Goal: Navigation & Orientation: Understand site structure

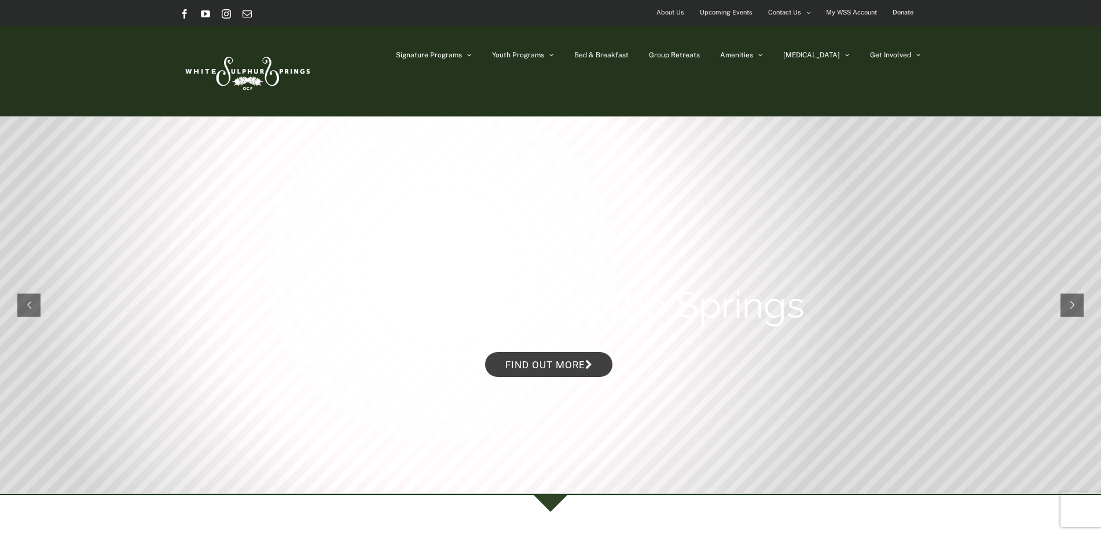
click at [682, 8] on span "About Us" at bounding box center [670, 12] width 28 height 17
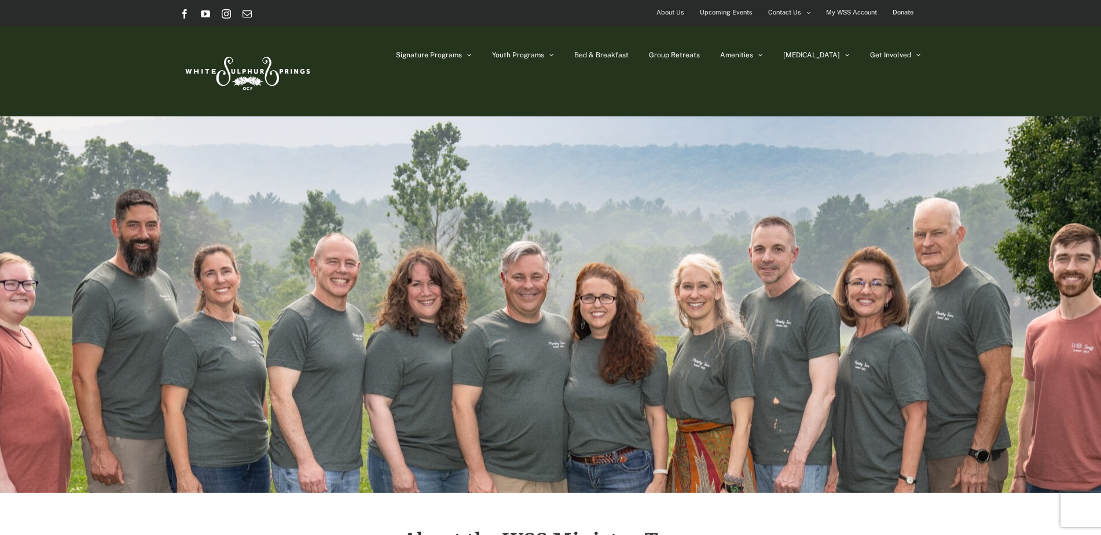
click at [238, 67] on img at bounding box center [246, 71] width 133 height 54
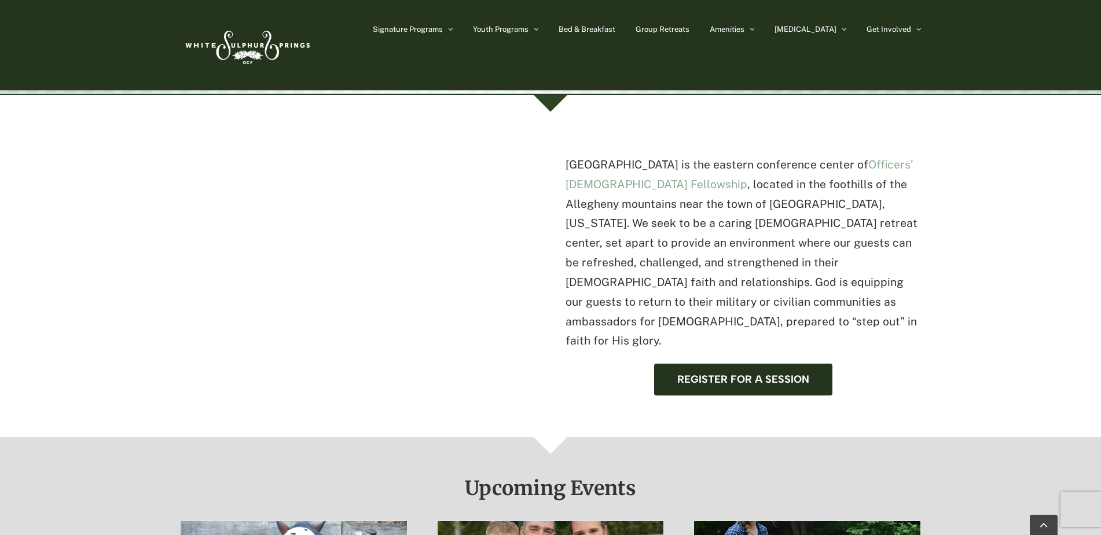
scroll to position [289, 0]
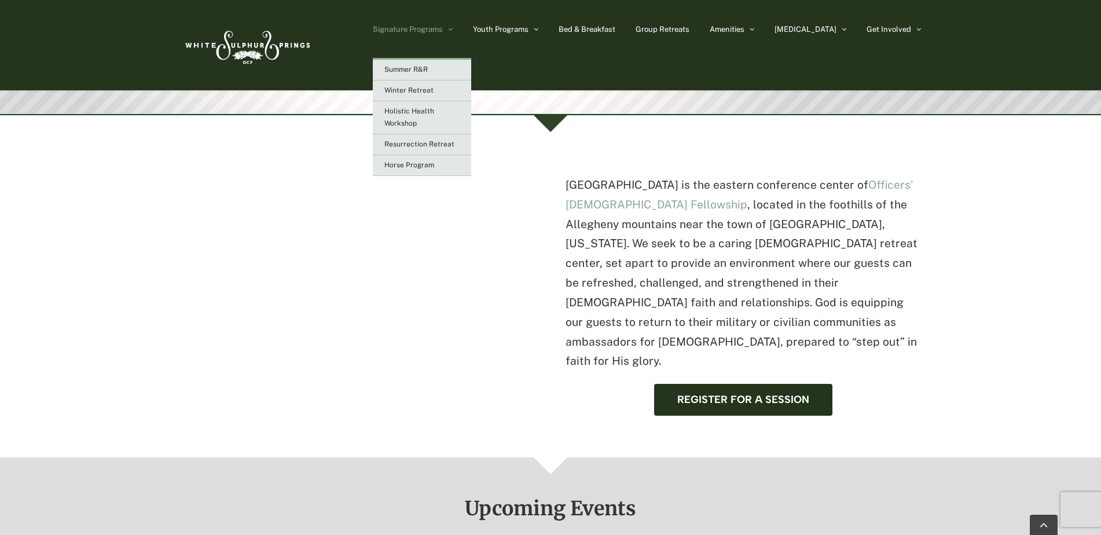
click at [443, 33] on span "Signature Programs" at bounding box center [408, 29] width 70 height 8
click at [470, 67] on link "Summer R&R" at bounding box center [422, 70] width 98 height 21
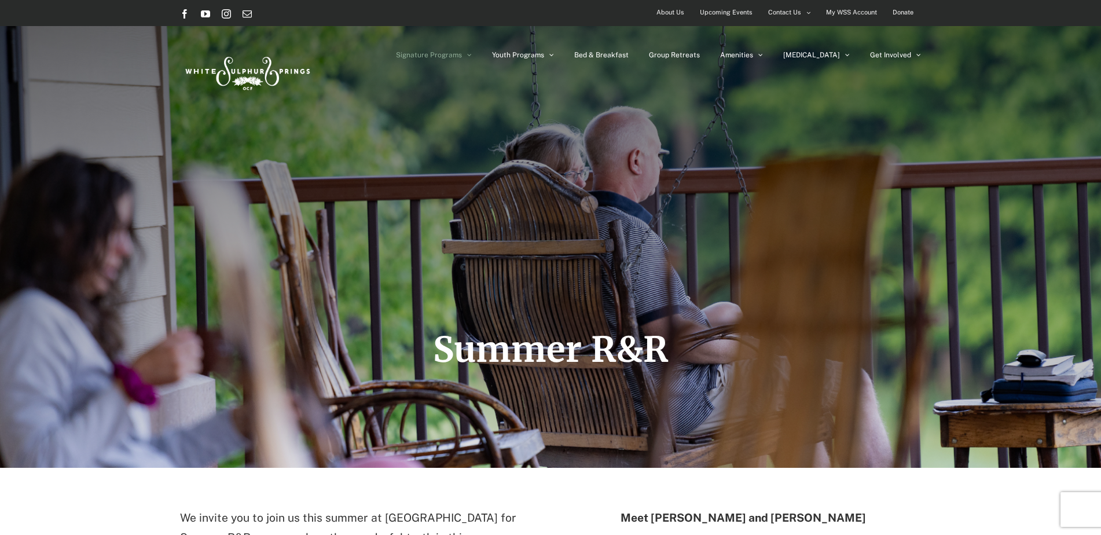
click at [237, 64] on img at bounding box center [246, 71] width 133 height 54
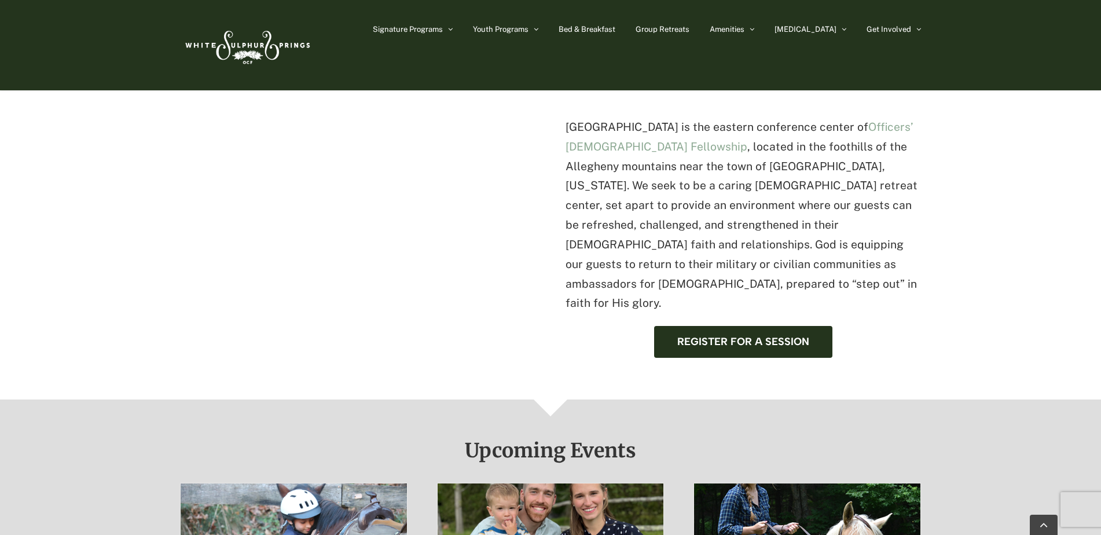
scroll to position [289, 0]
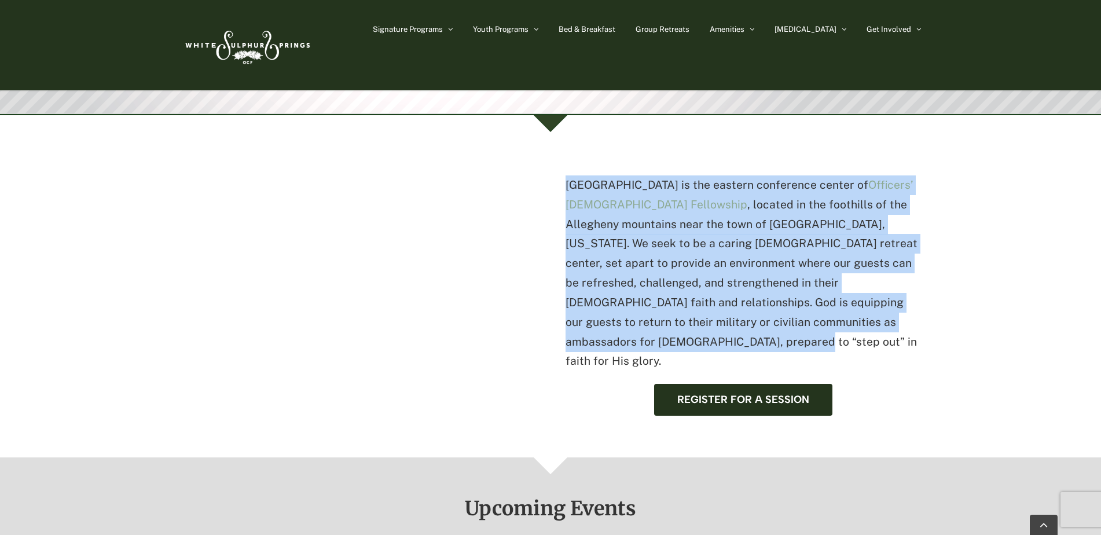
drag, startPoint x: 833, startPoint y: 320, endPoint x: 560, endPoint y: 189, distance: 303.1
click at [560, 189] on div "White Sulphur Springs is the eastern conference center of Officers’ Christian F…" at bounding box center [550, 288] width 741 height 255
drag, startPoint x: 560, startPoint y: 189, endPoint x: 624, endPoint y: 183, distance: 64.5
copy p "White Sulphur Springs is the eastern conference center of Officers’ Christian F…"
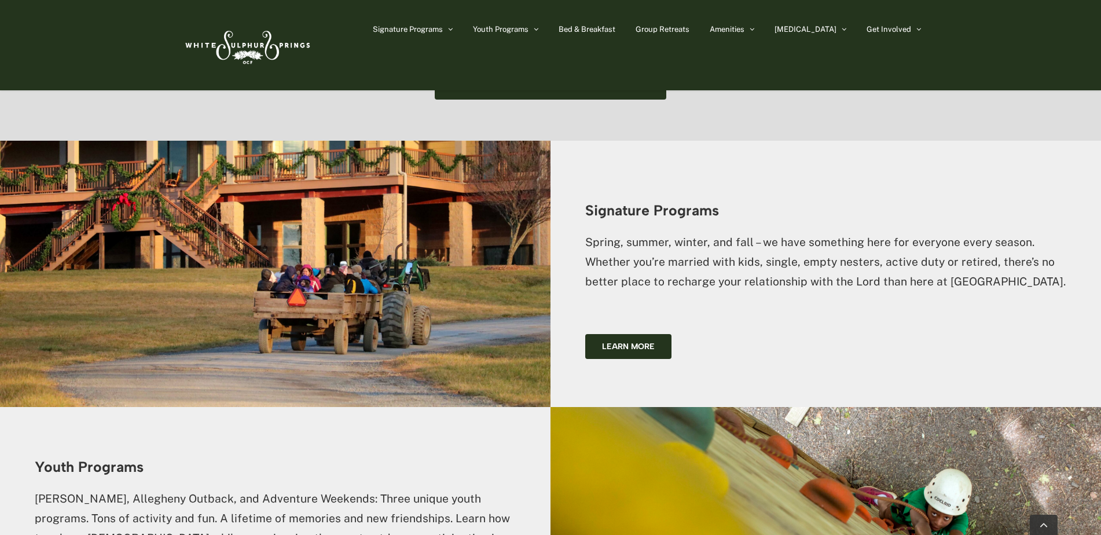
scroll to position [984, 0]
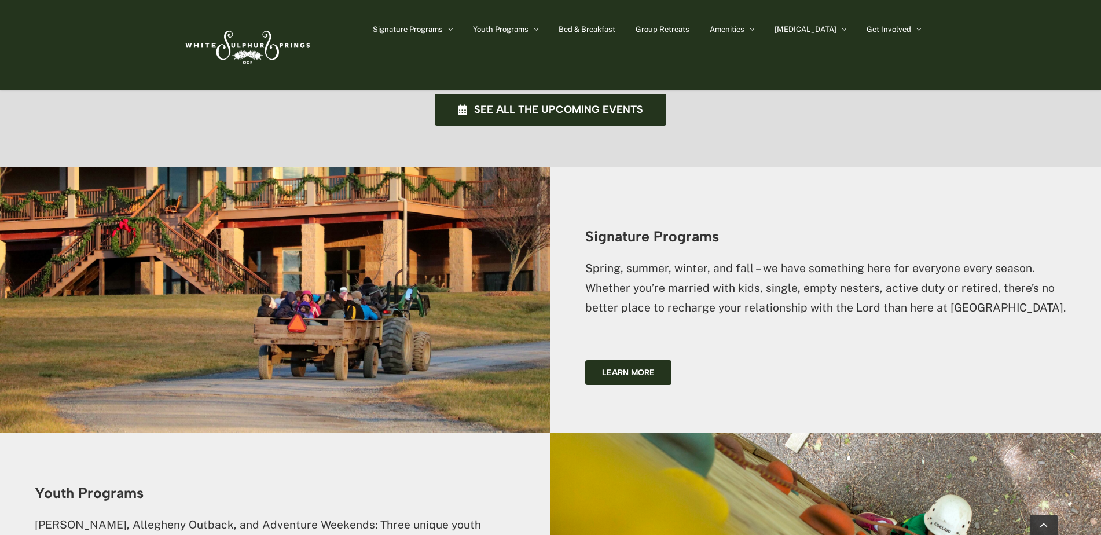
drag, startPoint x: 1060, startPoint y: 267, endPoint x: 569, endPoint y: 202, distance: 495.6
click at [569, 202] on div "Signature Programs Spring, summer, winter, and fall – we have something here fo…" at bounding box center [825, 300] width 550 height 266
drag, startPoint x: 569, startPoint y: 202, endPoint x: 657, endPoint y: 224, distance: 90.7
copy div "Signature Programs Spring, summer, winter, and fall – we have something here fo…"
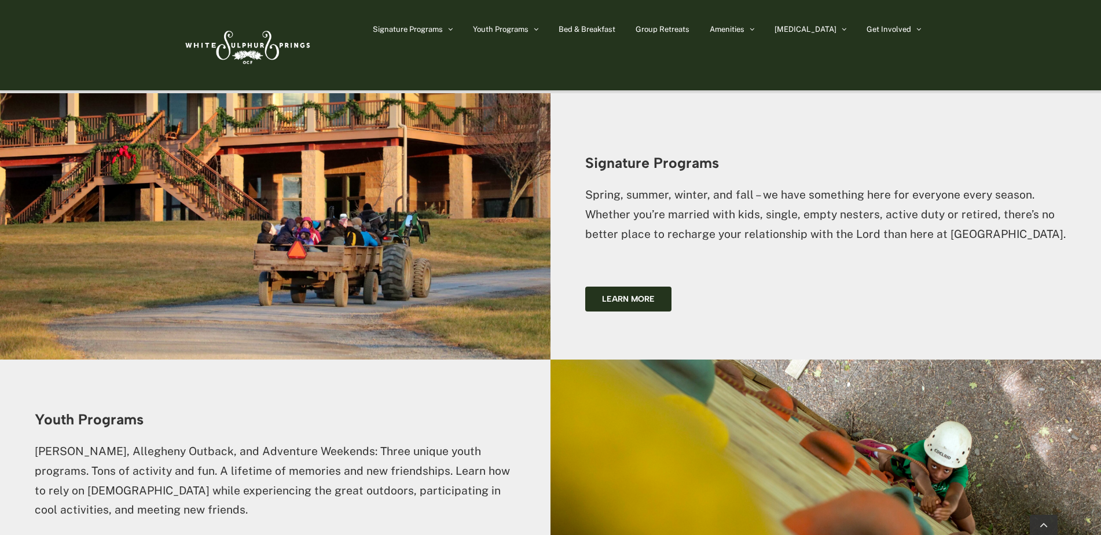
scroll to position [1157, 0]
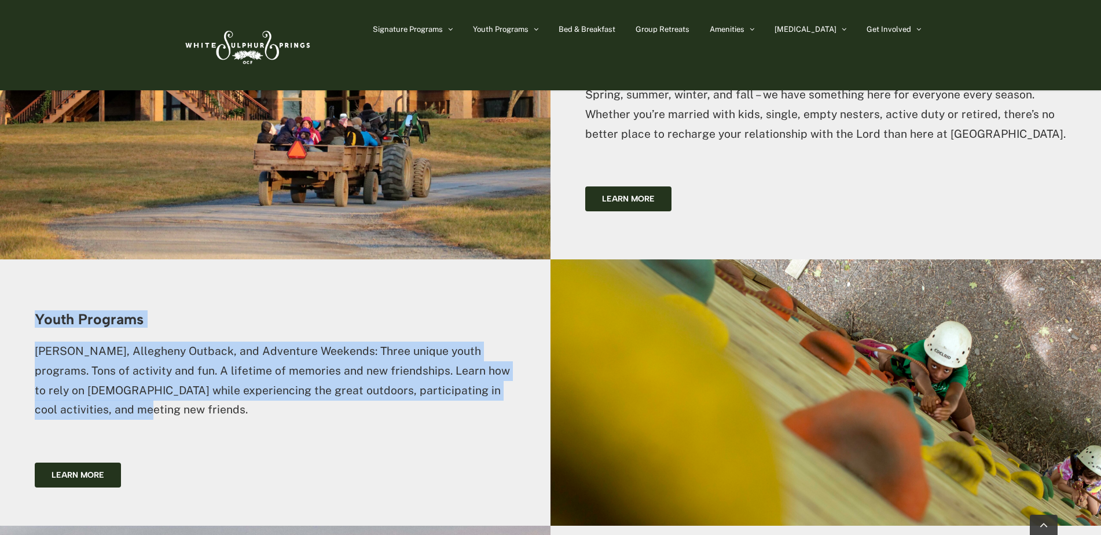
drag, startPoint x: 89, startPoint y: 363, endPoint x: 14, endPoint y: 284, distance: 108.9
click at [14, 284] on div "Youth Programs Camp Caleb, Allegheny Outback, and Adventure Weekends: Three uni…" at bounding box center [275, 392] width 550 height 266
copy div "Youth Programs Camp Caleb, Allegheny Outback, and Adventure Weekends: Three uni…"
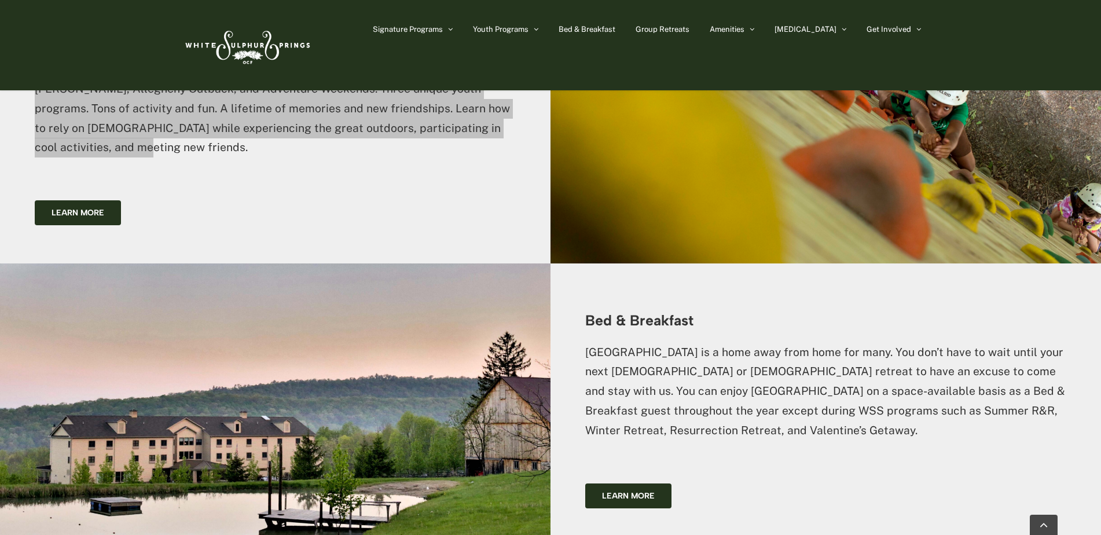
scroll to position [1447, 0]
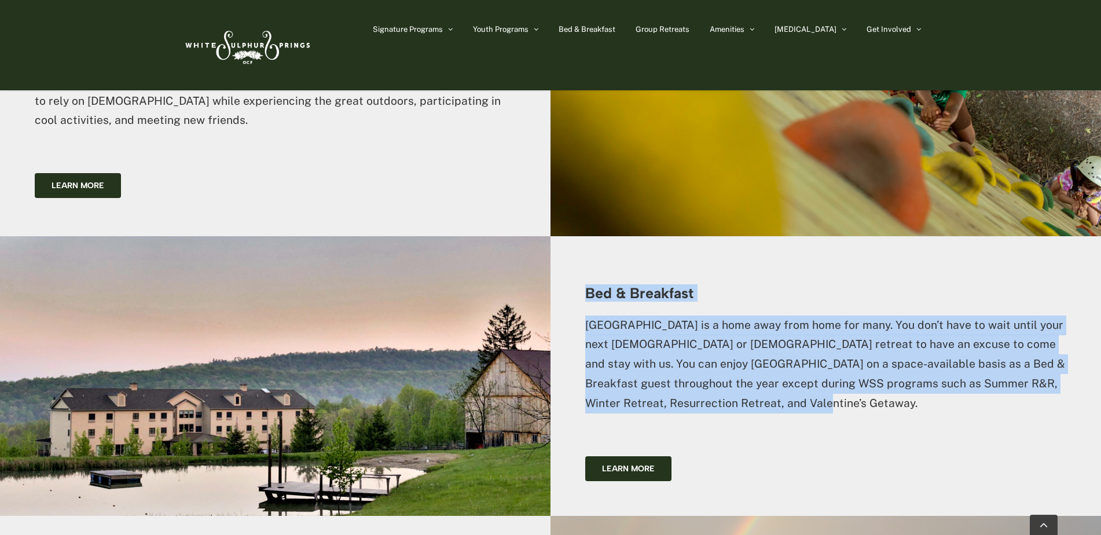
drag, startPoint x: 778, startPoint y: 366, endPoint x: 547, endPoint y: 263, distance: 252.8
click at [547, 263] on div "Bed & Breakfast White Sulphur Springs is a home away from home for many. You do…" at bounding box center [550, 375] width 1101 height 279
drag, startPoint x: 547, startPoint y: 263, endPoint x: 671, endPoint y: 289, distance: 127.2
copy div "Bed & Breakfast White Sulphur Springs is a home away from home for many. You do…"
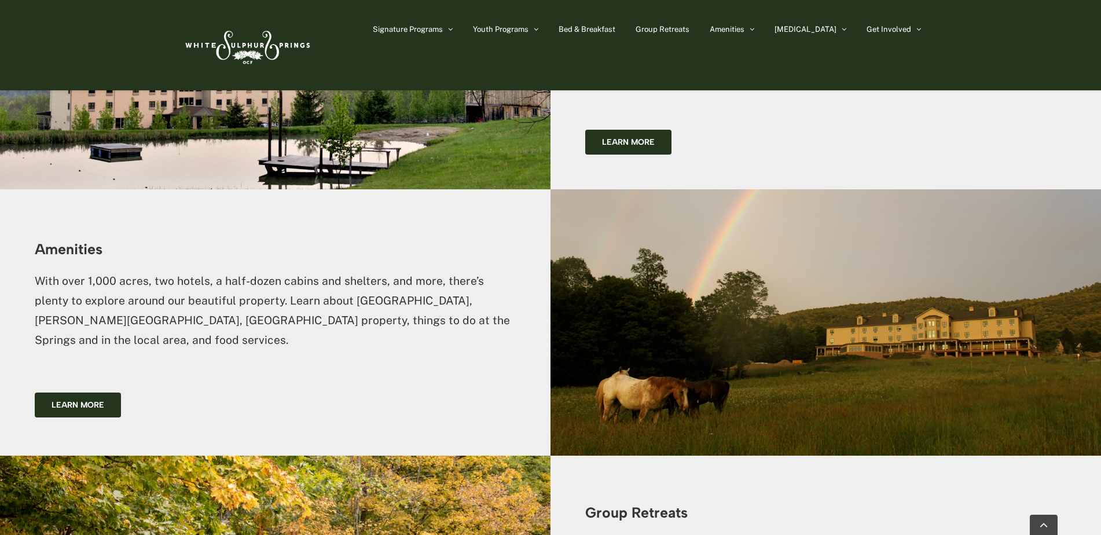
scroll to position [1794, 0]
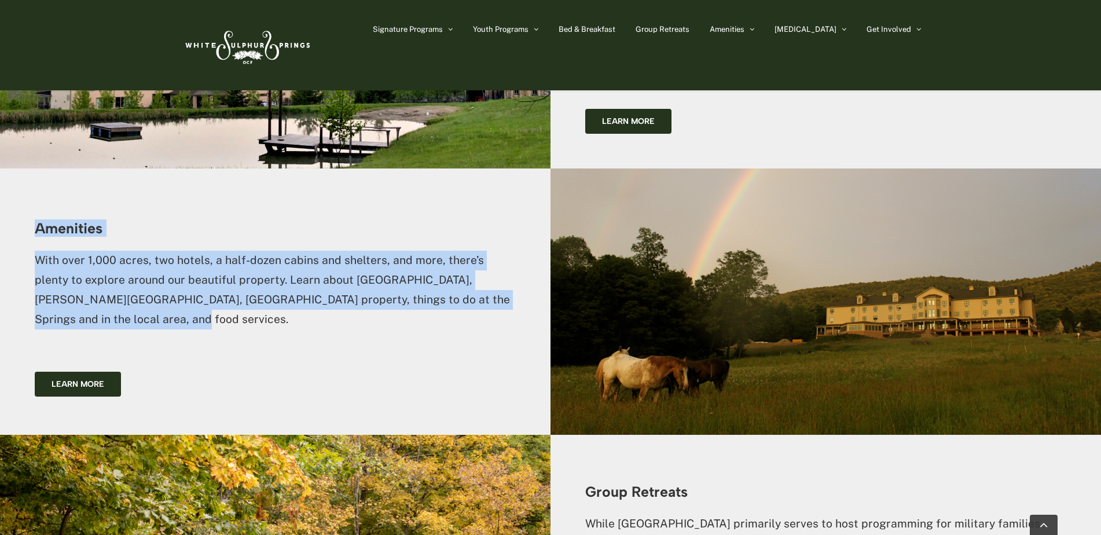
drag, startPoint x: 525, startPoint y: 271, endPoint x: 24, endPoint y: 203, distance: 505.8
click at [24, 203] on div "Amenities With over 1,000 acres, two hotels, a half-dozen cabins and shelters, …" at bounding box center [275, 301] width 550 height 266
drag, startPoint x: 24, startPoint y: 203, endPoint x: 87, endPoint y: 195, distance: 64.1
copy div "Amenities With over 1,000 acres, two hotels, a half-dozen cabins and shelters, …"
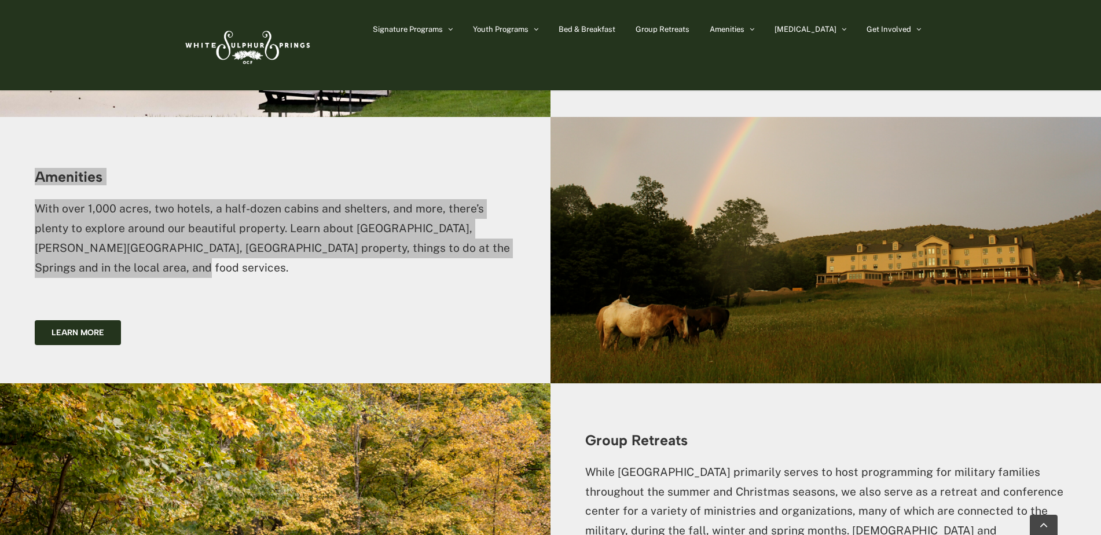
scroll to position [1967, 0]
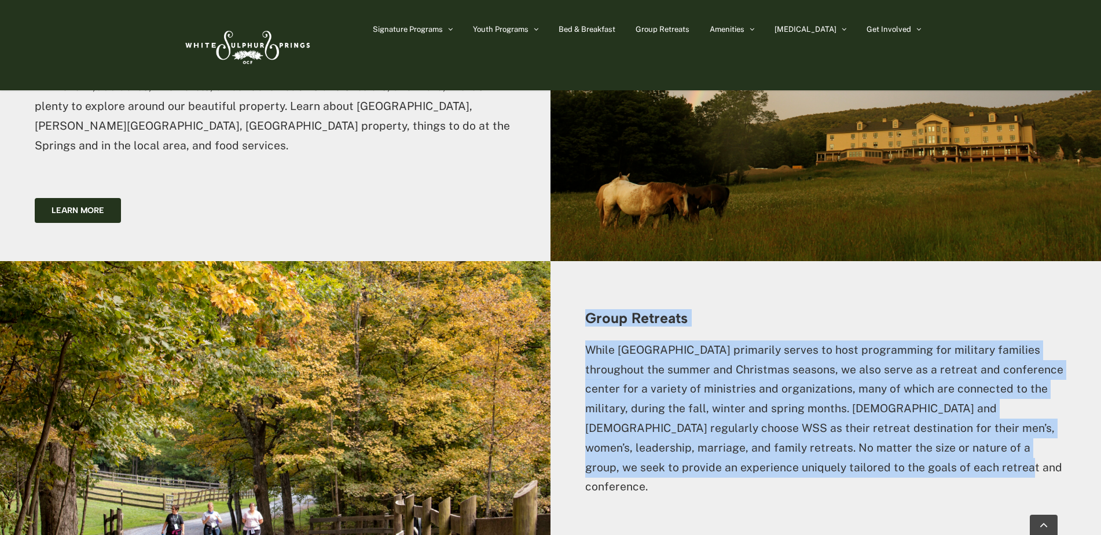
drag, startPoint x: 861, startPoint y: 430, endPoint x: 589, endPoint y: 282, distance: 309.9
click at [589, 296] on div "Group Retreats While White Sulphur Springs primarily serves to host programming…" at bounding box center [825, 402] width 481 height 213
copy div "Group Retreats While White Sulphur Springs primarily serves to host programming…"
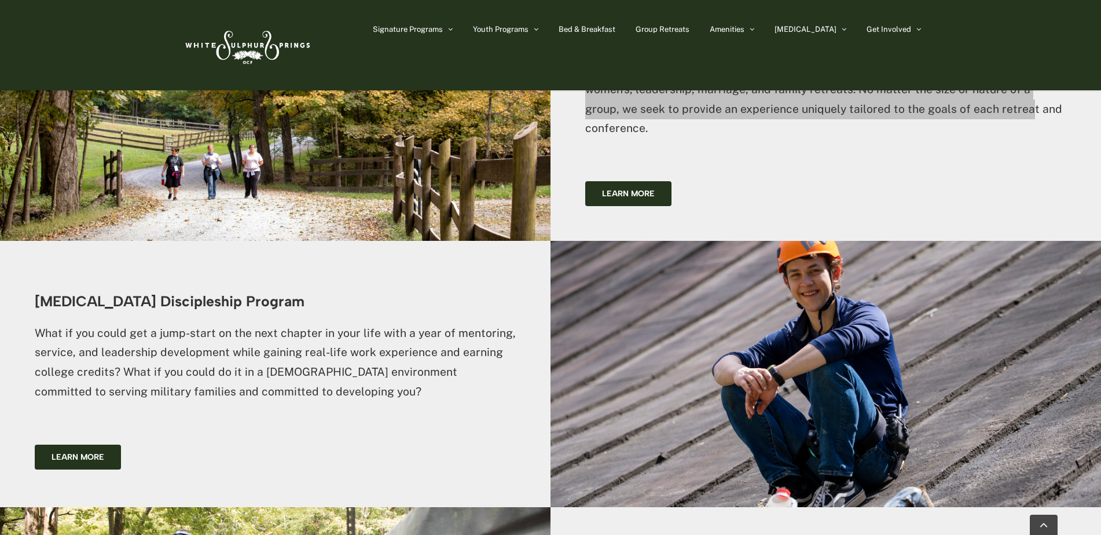
scroll to position [2315, 0]
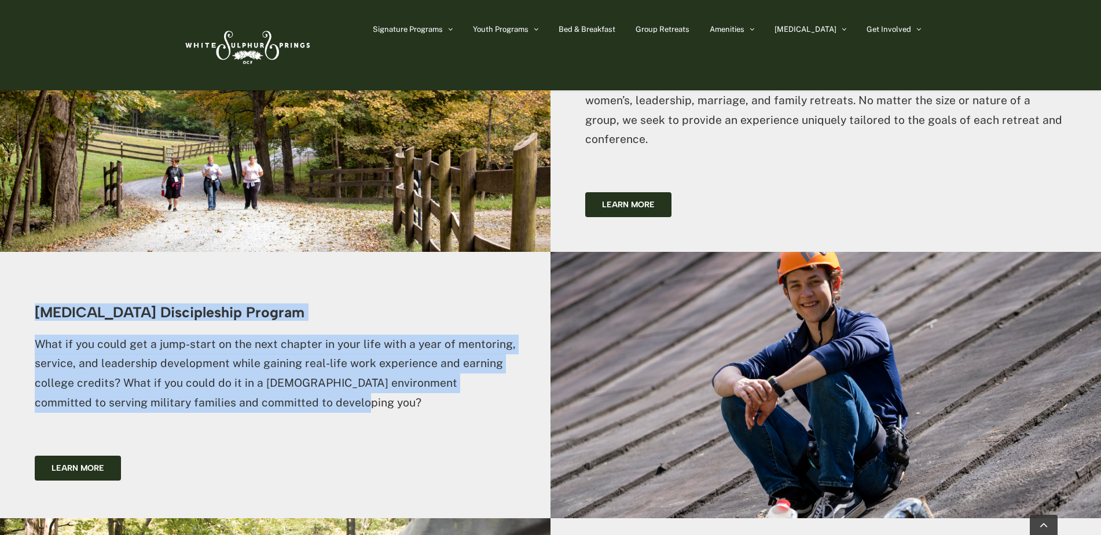
drag, startPoint x: 309, startPoint y: 344, endPoint x: 20, endPoint y: 258, distance: 301.9
click at [20, 258] on div "EXSEL Discipleship Program What if you could get a jump-start on the next chapt…" at bounding box center [275, 385] width 550 height 266
drag, startPoint x: 20, startPoint y: 258, endPoint x: 65, endPoint y: 248, distance: 46.8
copy div "EXSEL Discipleship Program What if you could get a jump-start on the next chapt…"
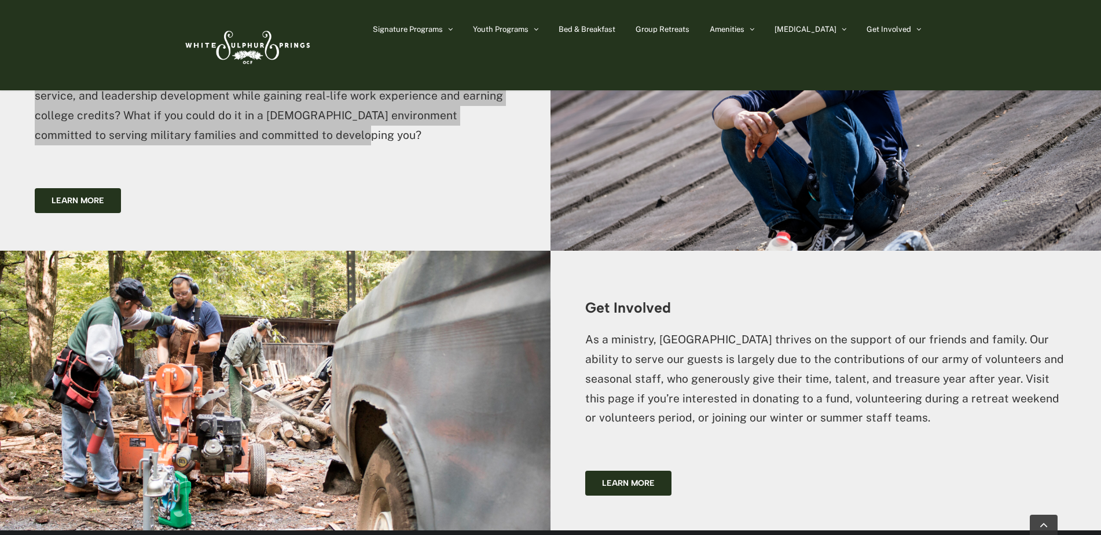
scroll to position [2662, 0]
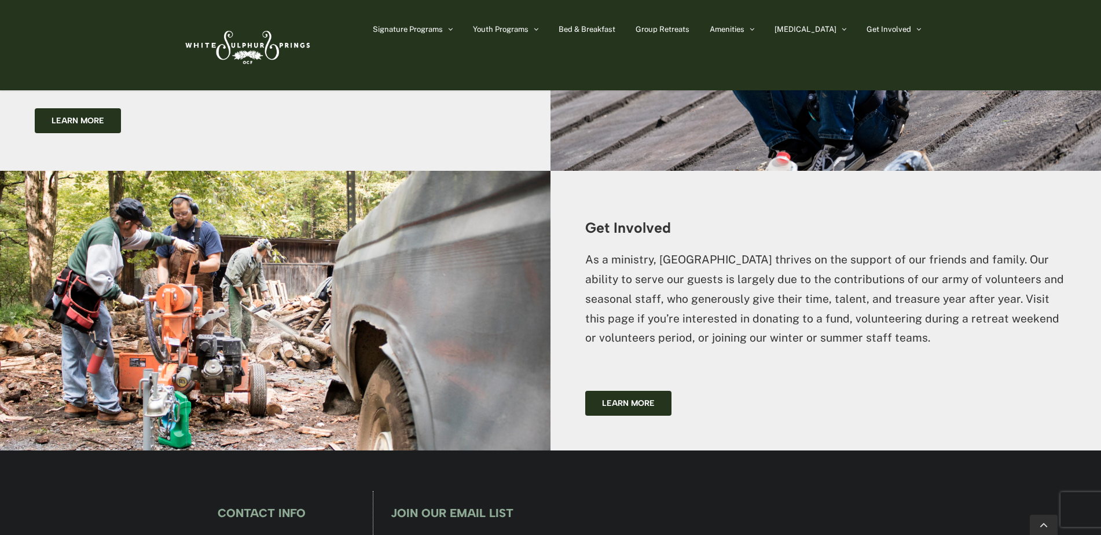
drag, startPoint x: 914, startPoint y: 278, endPoint x: 574, endPoint y: 171, distance: 356.3
click at [574, 171] on div "Get Involved As a ministry, White Sulphur Springs thrives on the support of our…" at bounding box center [825, 310] width 550 height 279
drag, startPoint x: 574, startPoint y: 171, endPoint x: 615, endPoint y: 211, distance: 57.7
copy div "Get Involved As a ministry, White Sulphur Springs thrives on the support of our…"
click at [639, 398] on span "Learn more" at bounding box center [628, 403] width 53 height 10
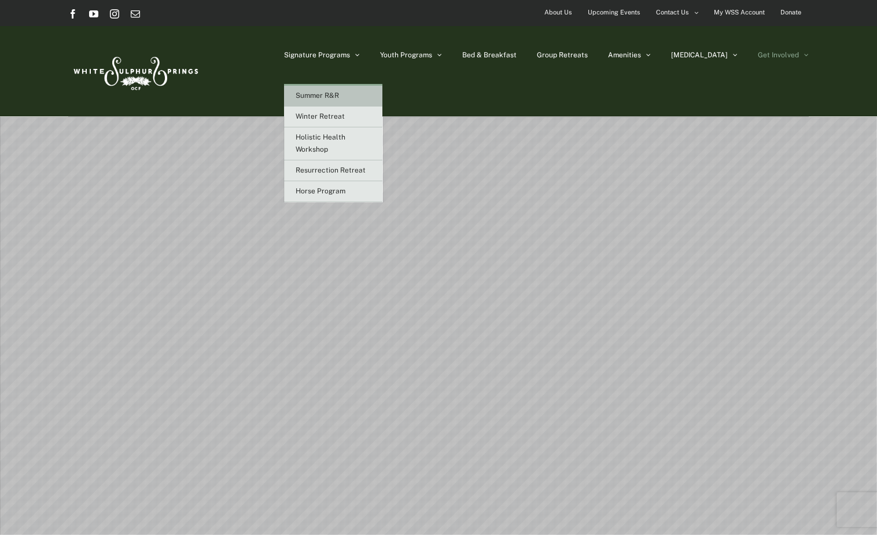
click at [339, 94] on span "Summer R&R" at bounding box center [317, 95] width 43 height 8
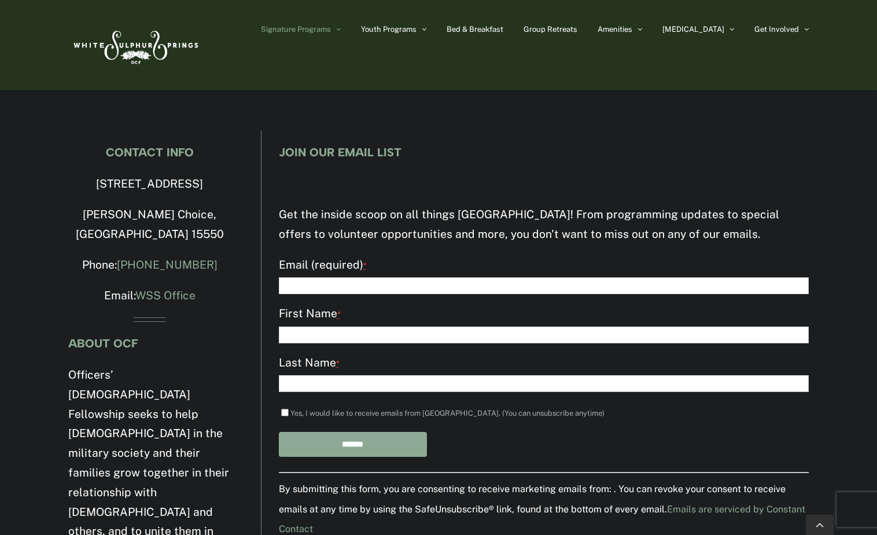
scroll to position [3076, 0]
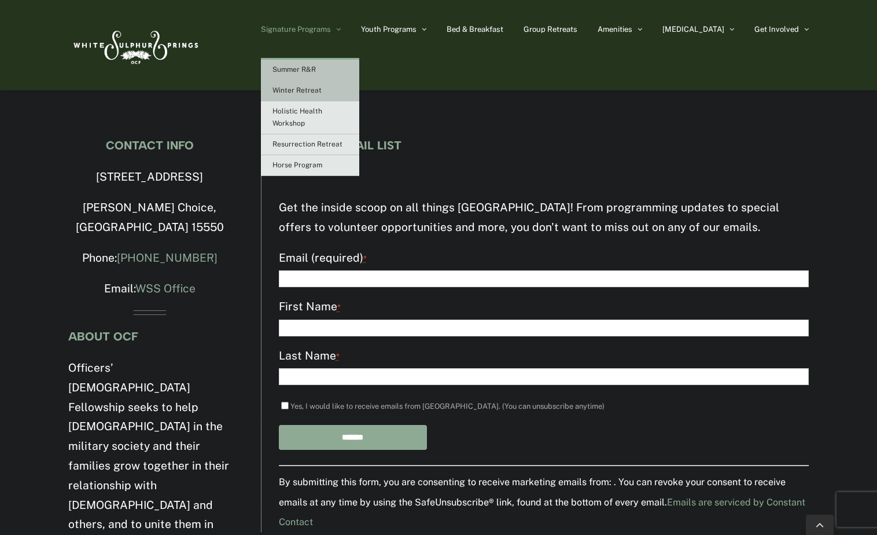
click at [322, 87] on span "Winter Retreat" at bounding box center [297, 90] width 49 height 8
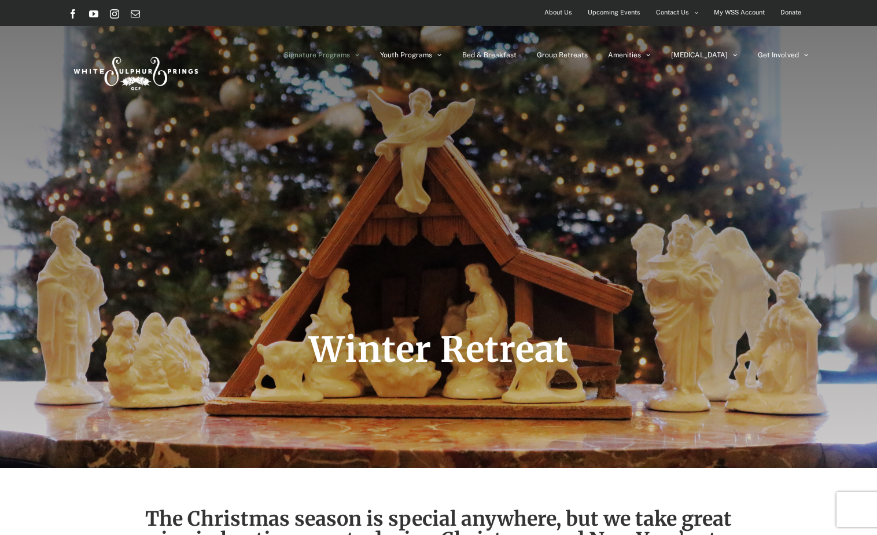
click at [799, 6] on span "Donate" at bounding box center [791, 12] width 21 height 17
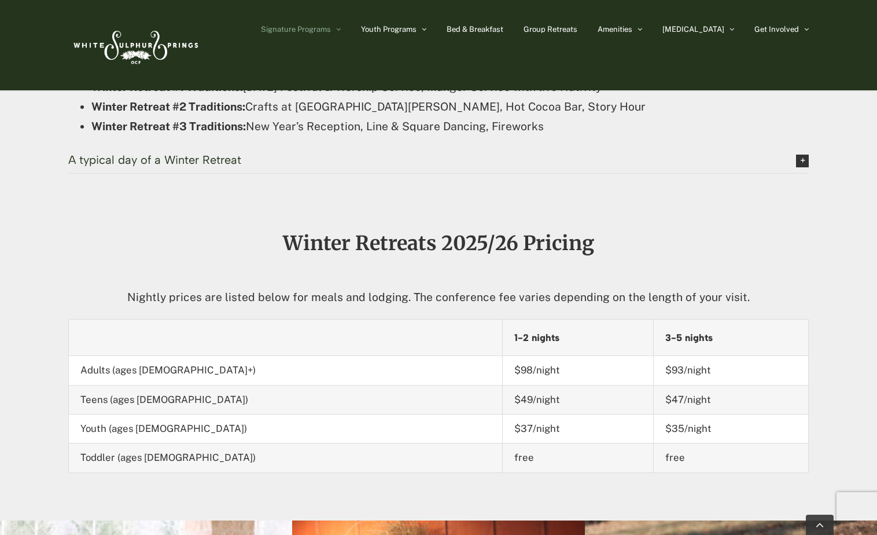
scroll to position [1308, 0]
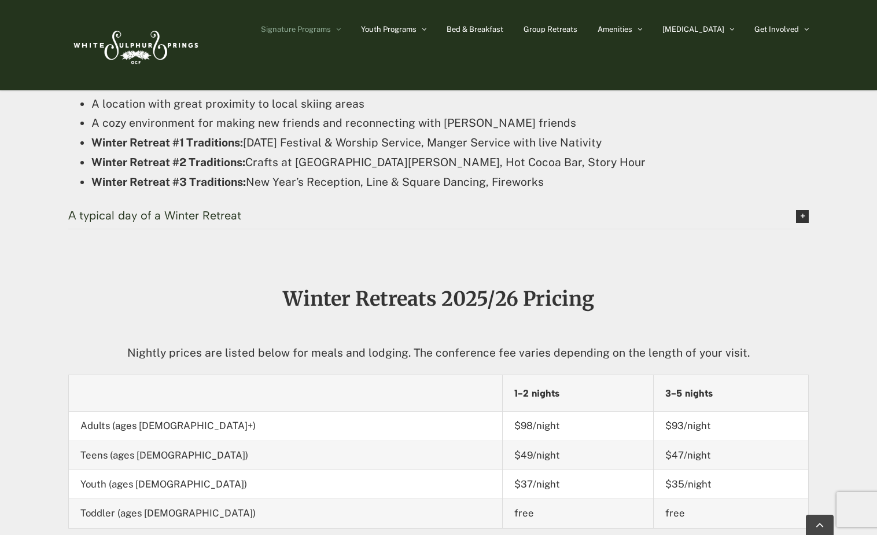
click at [142, 45] on img at bounding box center [134, 45] width 133 height 54
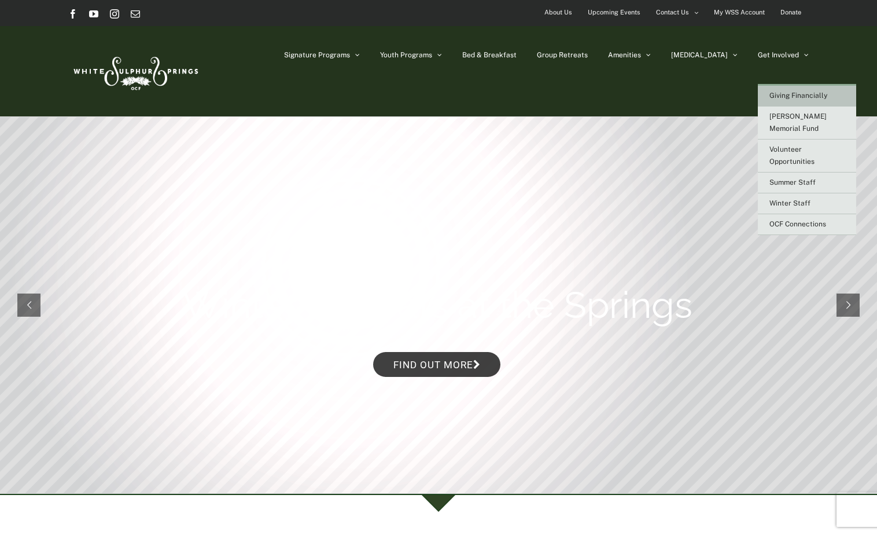
click at [792, 90] on link "Giving Financially" at bounding box center [807, 96] width 98 height 21
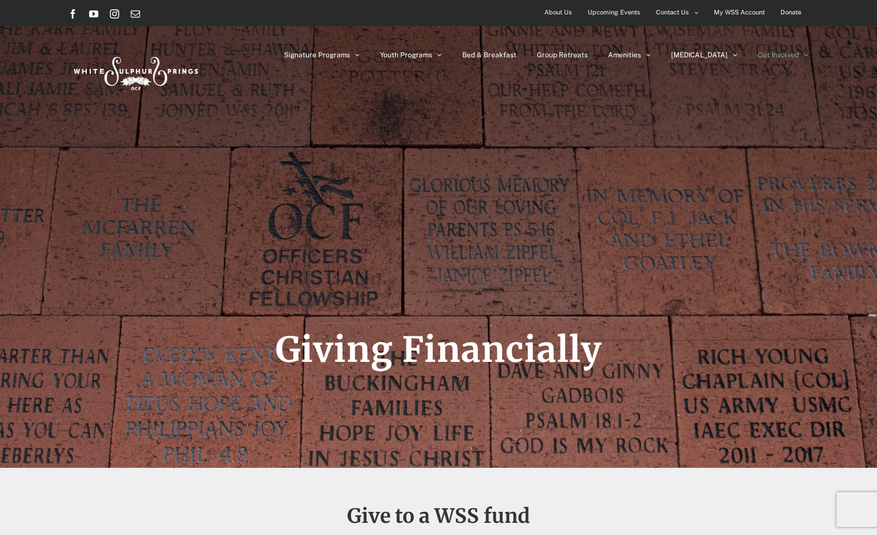
click at [139, 71] on img at bounding box center [134, 71] width 133 height 54
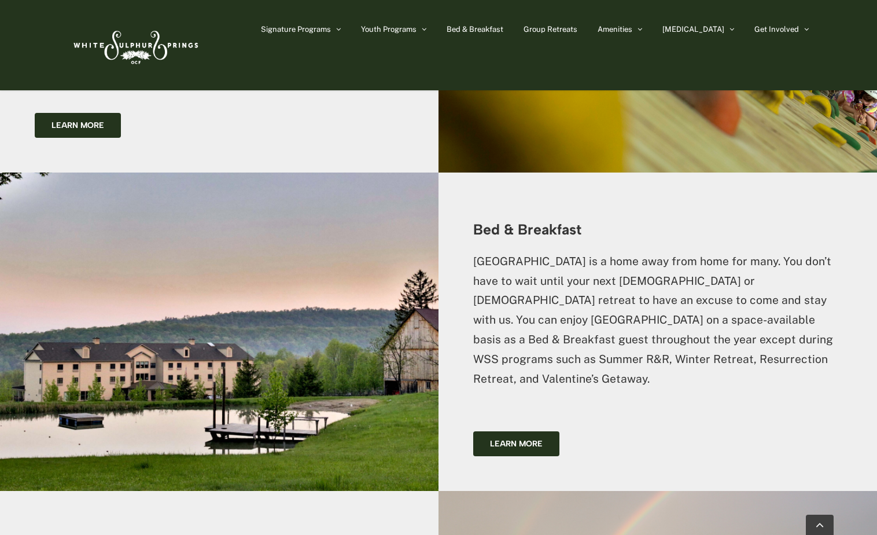
scroll to position [1562, 0]
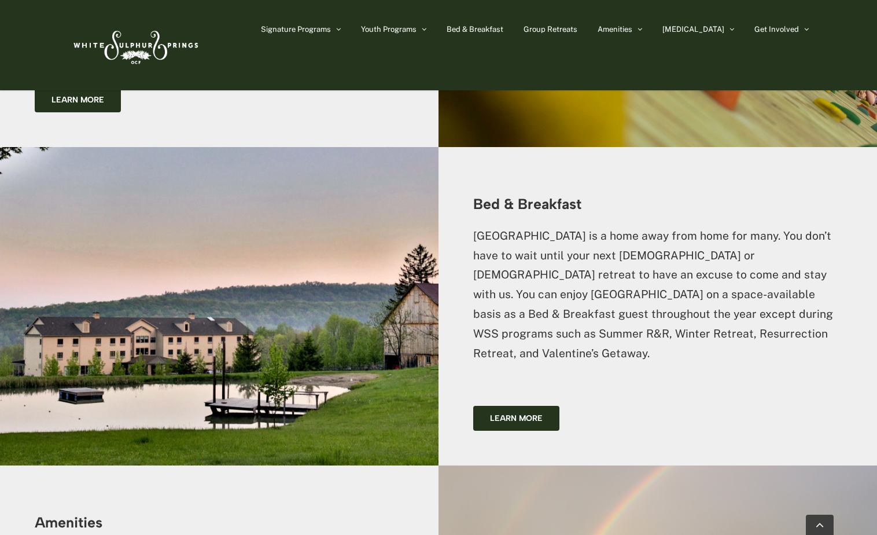
click at [192, 234] on div at bounding box center [219, 306] width 439 height 319
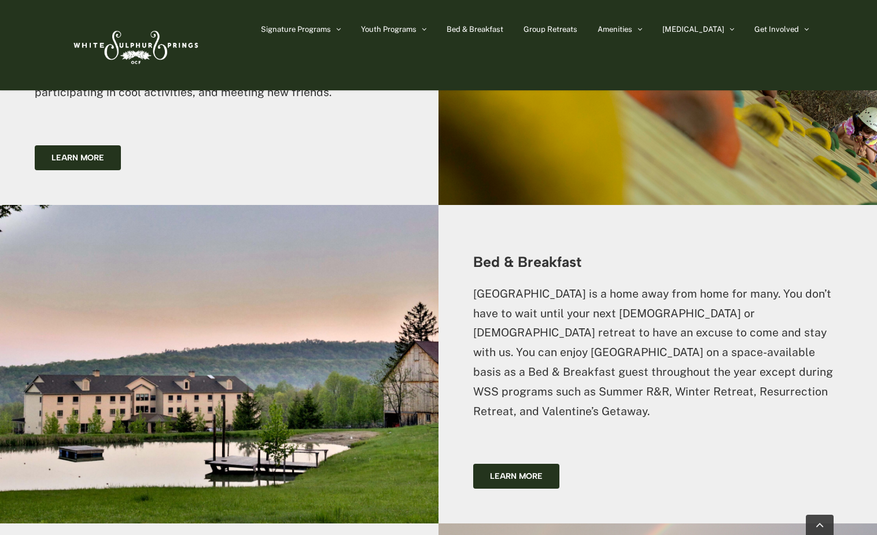
click at [210, 273] on div at bounding box center [219, 364] width 439 height 319
drag, startPoint x: 218, startPoint y: 297, endPoint x: 535, endPoint y: 407, distance: 335.1
click at [535, 471] on span "Learn more" at bounding box center [516, 476] width 53 height 10
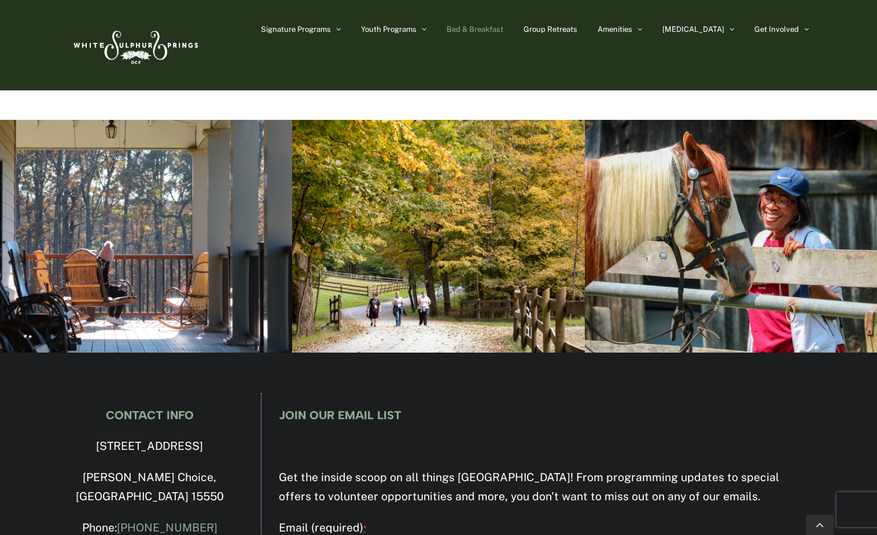
scroll to position [1505, 0]
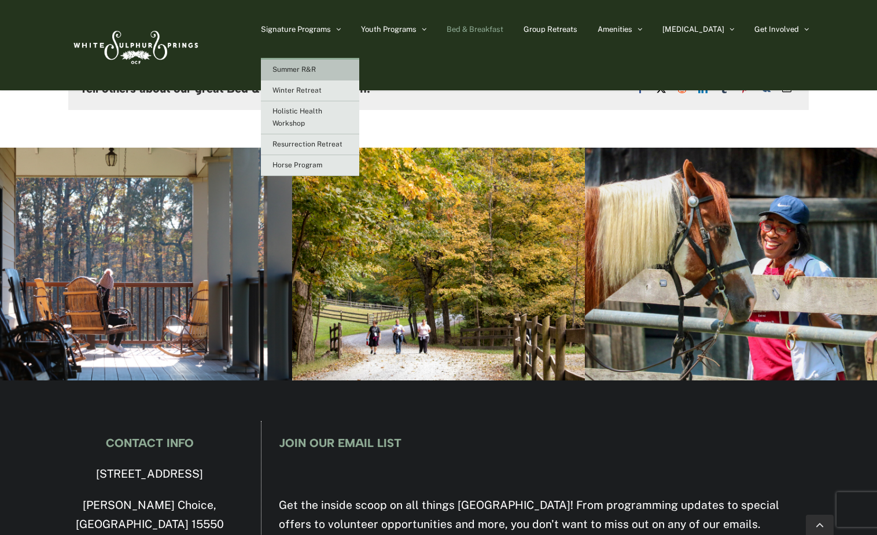
click at [316, 67] on span "Summer R&R" at bounding box center [294, 69] width 43 height 8
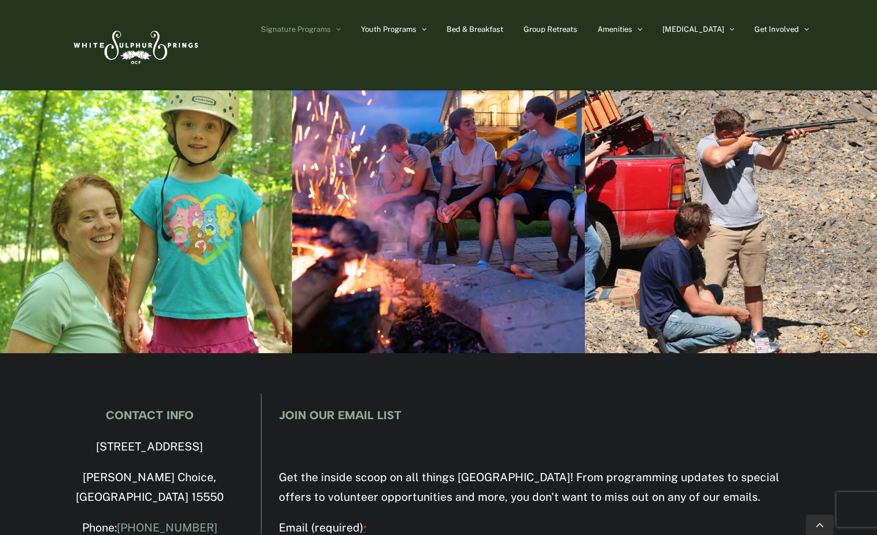
scroll to position [2835, 0]
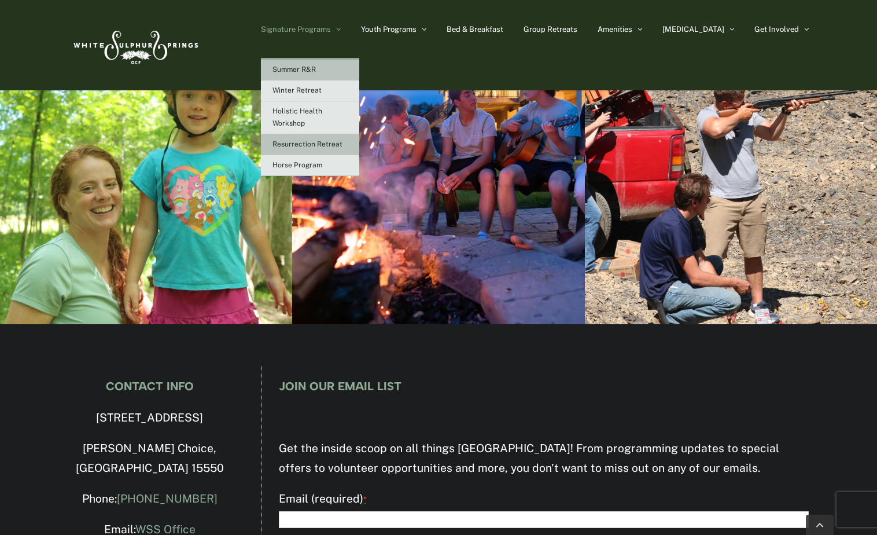
click at [343, 144] on span "Resurrection Retreat" at bounding box center [308, 144] width 70 height 8
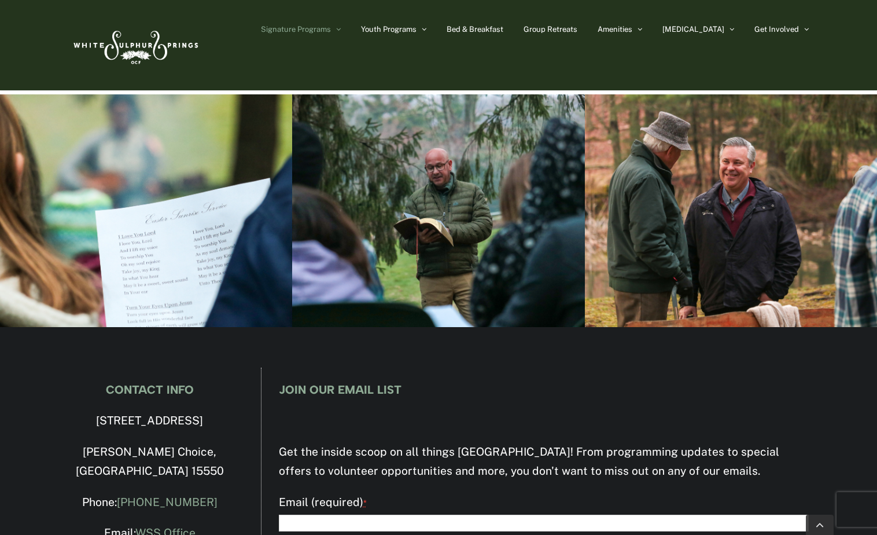
scroll to position [1464, 0]
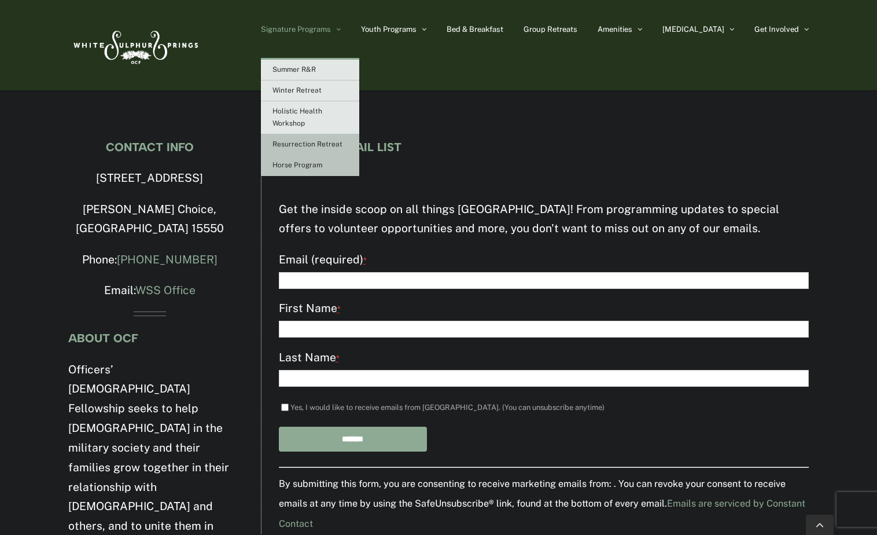
click at [347, 171] on link "Horse Program" at bounding box center [310, 165] width 98 height 21
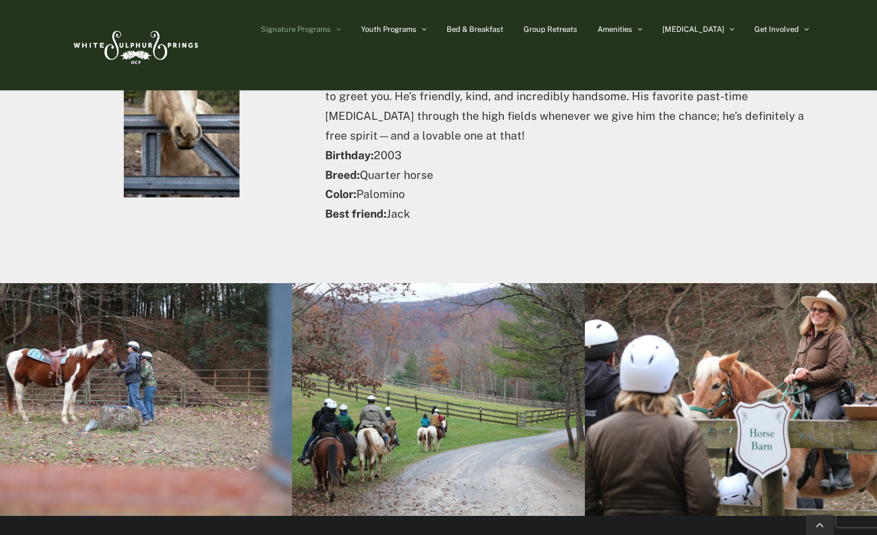
scroll to position [5208, 0]
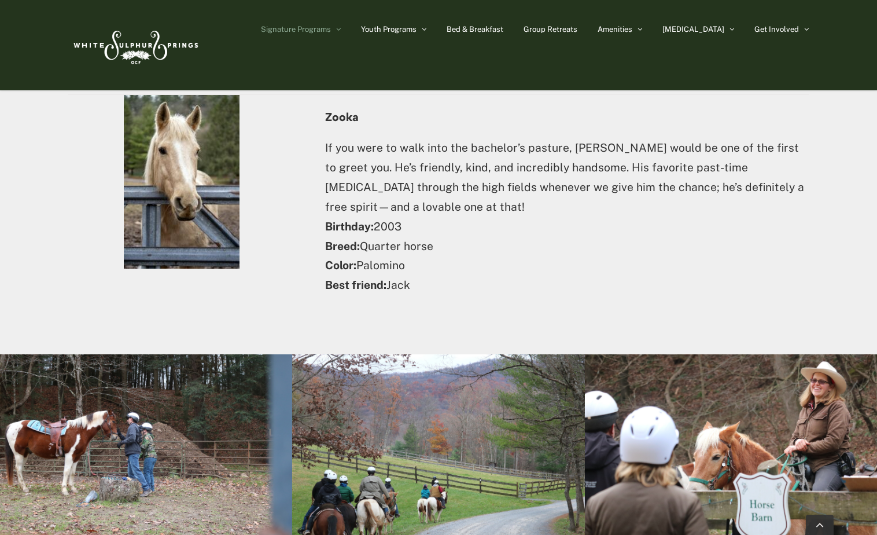
click at [115, 43] on img at bounding box center [134, 45] width 133 height 54
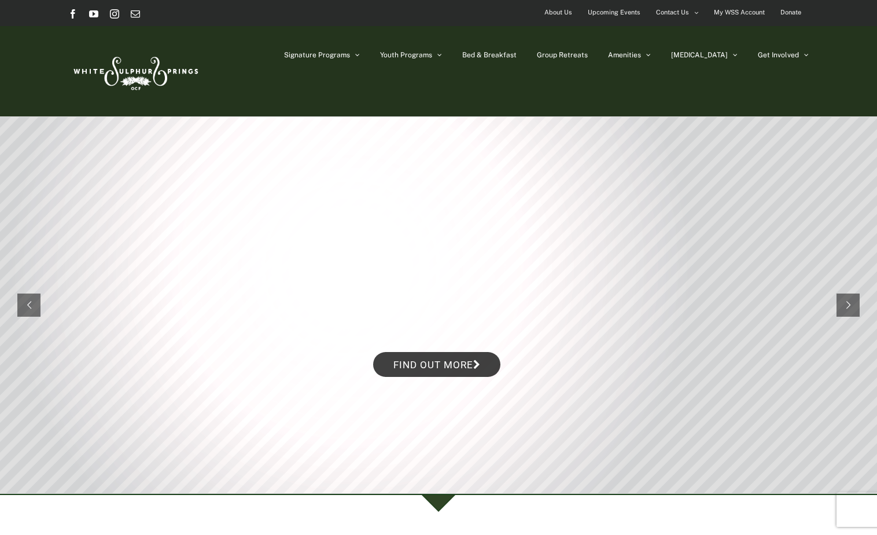
click at [122, 75] on img at bounding box center [134, 71] width 133 height 54
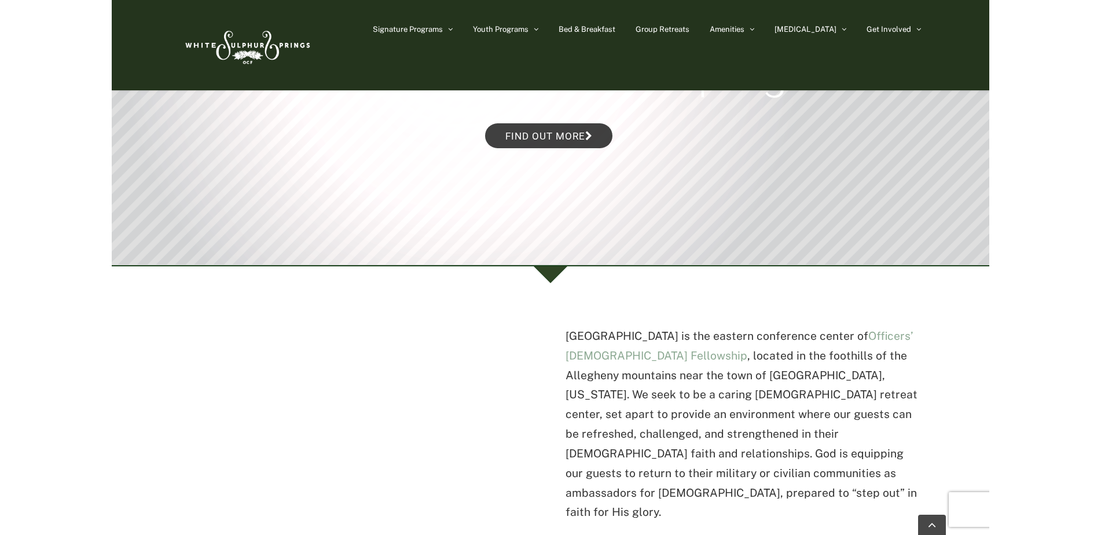
scroll to position [289, 0]
